Goal: Contribute content: Add original content to the website for others to see

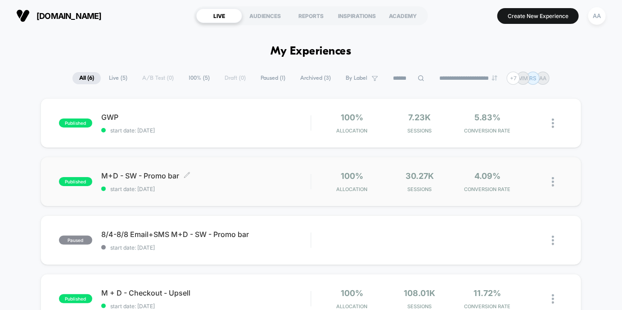
click at [74, 178] on span "published" at bounding box center [75, 181] width 33 height 9
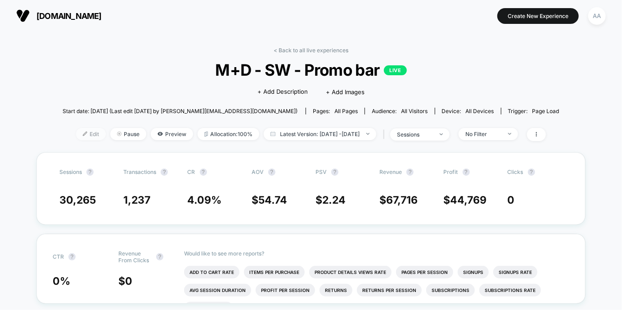
click at [76, 131] on span "Edit" at bounding box center [91, 134] width 30 height 12
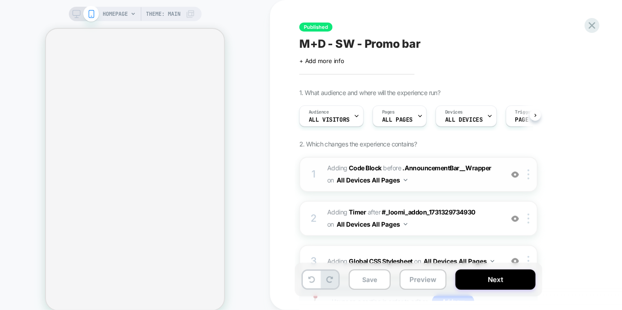
drag, startPoint x: 354, startPoint y: 160, endPoint x: 310, endPoint y: 173, distance: 45.9
click at [310, 173] on div "1 Adding Code Block BEFORE .AnnouncementBar__Wrapper .AnnouncementBar__Wrapper …" at bounding box center [418, 174] width 239 height 35
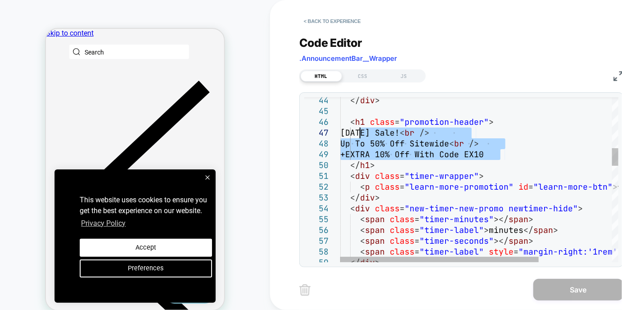
drag, startPoint x: 504, startPoint y: 153, endPoint x: 360, endPoint y: 134, distance: 145.3
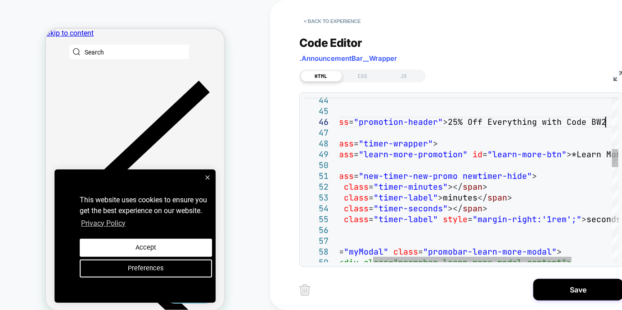
scroll to position [54, 315]
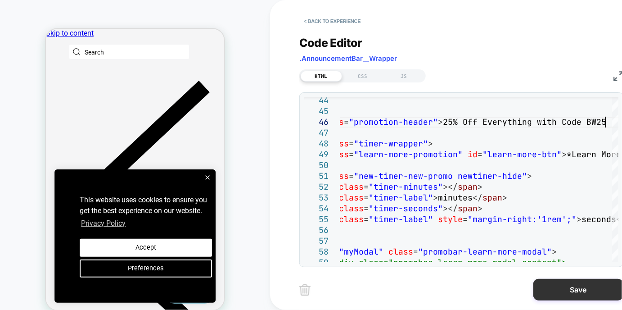
type textarea "**********"
click at [550, 289] on button "Save" at bounding box center [579, 290] width 90 height 22
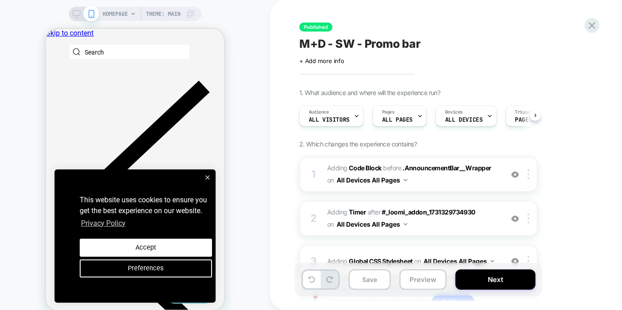
scroll to position [0, 0]
click at [370, 284] on button "Save" at bounding box center [370, 279] width 42 height 20
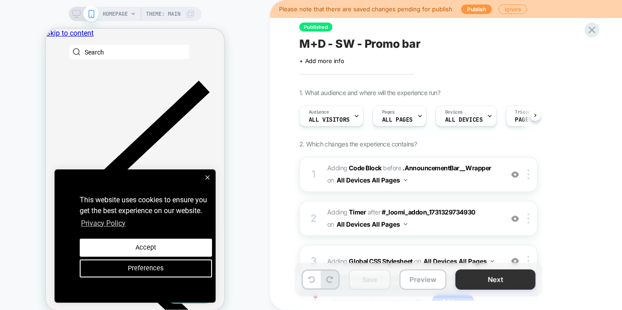
click at [485, 274] on button "Next" at bounding box center [496, 279] width 80 height 20
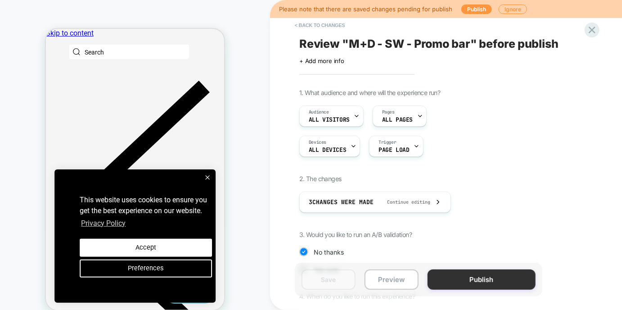
click at [478, 273] on button "Publish" at bounding box center [482, 279] width 108 height 20
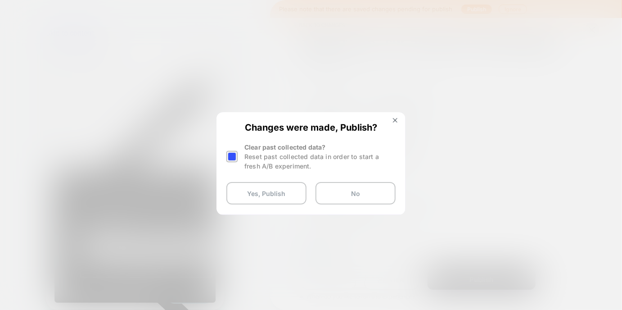
click at [229, 155] on div at bounding box center [231, 156] width 11 height 11
click at [253, 197] on button "Yes, Publish" at bounding box center [266, 193] width 80 height 23
